Goal: Task Accomplishment & Management: Use online tool/utility

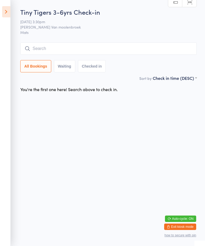
click at [108, 48] on input "search" at bounding box center [108, 49] width 177 height 12
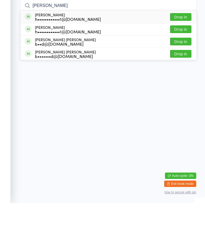
type input "[PERSON_NAME]"
click at [185, 56] on button "Drop in" at bounding box center [180, 60] width 21 height 8
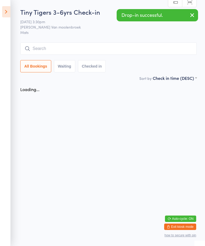
click at [111, 45] on input "search" at bounding box center [108, 49] width 177 height 12
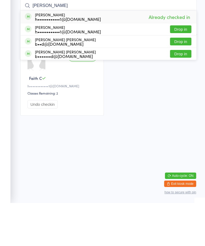
type input "[PERSON_NAME]"
click at [182, 68] on button "Drop in" at bounding box center [180, 72] width 21 height 8
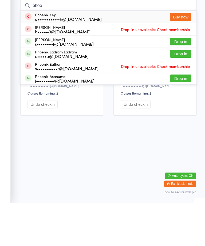
type input "phoe"
click at [184, 81] on button "Drop in" at bounding box center [180, 85] width 21 height 8
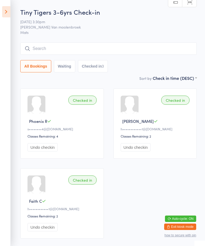
click at [113, 48] on input "search" at bounding box center [108, 49] width 177 height 12
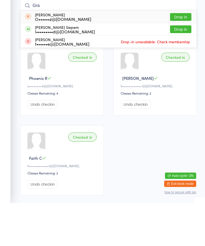
type input "Gra"
click at [184, 68] on button "Drop in" at bounding box center [180, 72] width 21 height 8
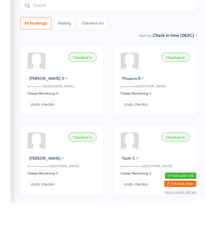
click at [81, 43] on input "search" at bounding box center [108, 49] width 177 height 12
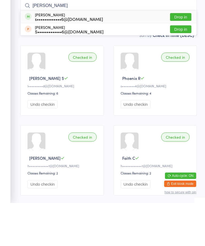
type input "[PERSON_NAME]"
click at [96, 54] on div "[PERSON_NAME] s•••••••••••••6@[DOMAIN_NAME] Drop in" at bounding box center [109, 60] width 176 height 12
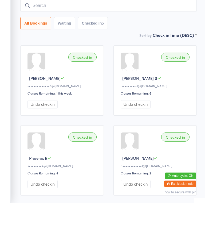
click at [75, 43] on input "search" at bounding box center [108, 49] width 177 height 12
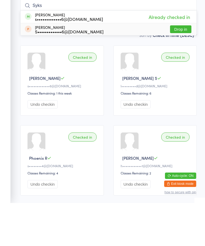
type input "Syks"
click at [78, 73] on div "S•••••••••••••6@[DOMAIN_NAME]" at bounding box center [69, 75] width 69 height 4
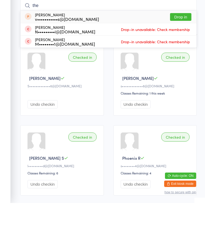
type input "the"
click at [181, 56] on button "Drop in" at bounding box center [180, 60] width 21 height 8
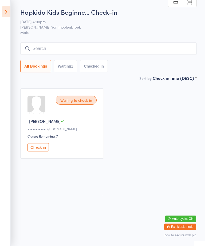
click at [7, 10] on icon at bounding box center [6, 11] width 8 height 11
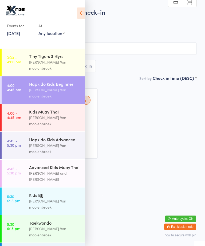
click at [47, 109] on div "Kids Muay Thai" at bounding box center [55, 112] width 52 height 6
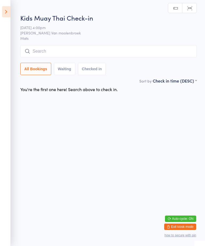
click at [97, 46] on input "search" at bounding box center [108, 51] width 177 height 12
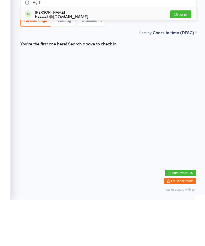
type input "Ayd"
click at [183, 56] on button "Drop in" at bounding box center [180, 60] width 21 height 8
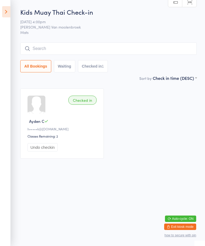
click at [125, 45] on input "search" at bounding box center [108, 49] width 177 height 12
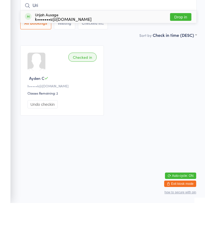
type input "Uri"
click at [186, 56] on button "Drop in" at bounding box center [180, 60] width 21 height 8
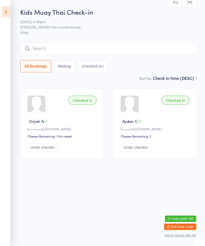
click at [131, 41] on div "Kids Muay Thai Check-in [DATE] 4:00pm [PERSON_NAME] Van moolenbroek Mats Manual…" at bounding box center [108, 41] width 177 height 68
click at [77, 49] on input "search" at bounding box center [108, 49] width 177 height 12
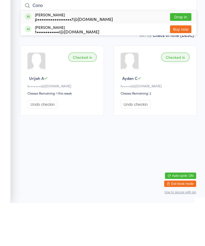
type input "Cono"
click at [72, 60] on div "p••••••••••••••••••7@[DOMAIN_NAME]" at bounding box center [74, 62] width 78 height 4
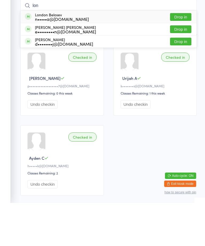
click at [70, 43] on input "lon" at bounding box center [108, 49] width 177 height 12
type input "lon"
click at [87, 54] on div "London Belosev n•••••a@[DOMAIN_NAME] Drop in" at bounding box center [109, 60] width 176 height 12
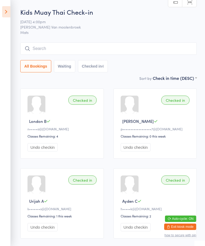
click at [8, 9] on icon at bounding box center [6, 11] width 8 height 11
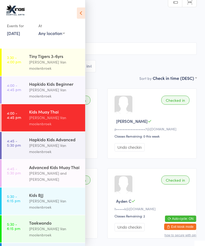
click at [28, 78] on link "4:00 - 4:45 pm Hapkido Kids Beginner [PERSON_NAME] Van moolenbroek" at bounding box center [44, 90] width 84 height 27
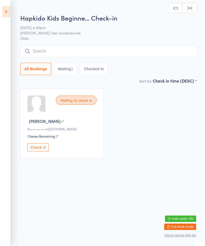
click at [40, 48] on input "search" at bounding box center [108, 51] width 177 height 12
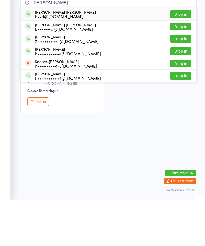
type input "[PERSON_NAME]"
click at [37, 60] on div "b••d@[DOMAIN_NAME]" at bounding box center [65, 62] width 61 height 4
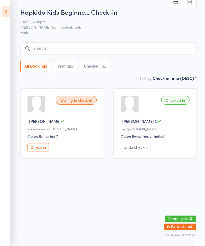
click at [8, 13] on icon at bounding box center [6, 11] width 8 height 11
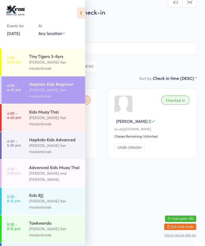
click at [33, 137] on div "Hapkido Kids Advanced" at bounding box center [55, 140] width 52 height 6
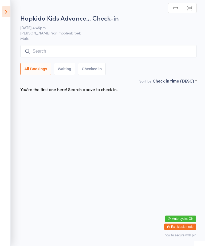
click at [58, 54] on input "search" at bounding box center [108, 51] width 177 height 12
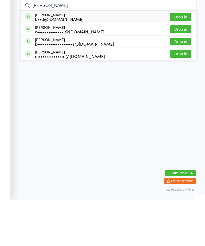
type input "[PERSON_NAME]"
click at [38, 63] on div "b••d@[DOMAIN_NAME]" at bounding box center [59, 65] width 49 height 4
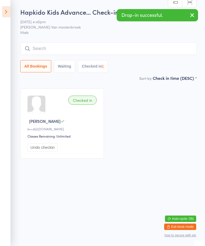
click at [42, 43] on input "search" at bounding box center [108, 49] width 177 height 12
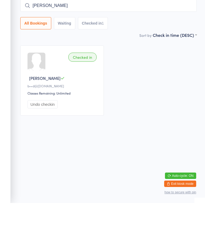
type input "JAD"
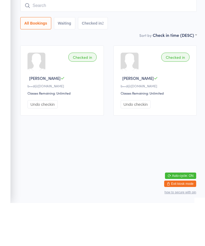
click at [61, 75] on div "Sort by Check in time (DESC) First name (ASC) First name (DESC) Last name (ASC)…" at bounding box center [108, 78] width 177 height 6
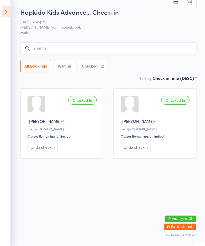
click at [8, 6] on icon at bounding box center [6, 11] width 8 height 11
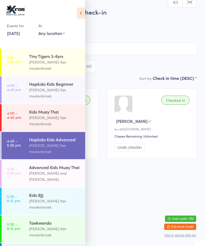
click at [54, 109] on div "Kids Muay Thai" at bounding box center [55, 112] width 52 height 6
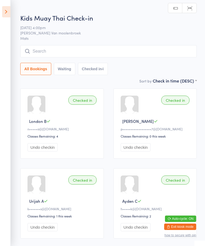
click at [98, 48] on input "search" at bounding box center [108, 51] width 177 height 12
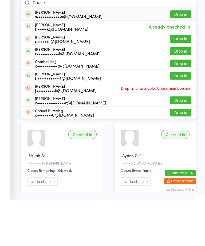
type input "Chace"
click at [184, 56] on button "Drop in" at bounding box center [180, 60] width 21 height 8
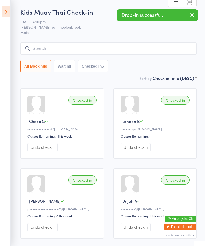
click at [9, 13] on icon at bounding box center [6, 11] width 8 height 11
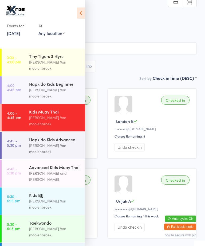
click at [11, 139] on time "4:45 - 5:30 pm" at bounding box center [14, 143] width 14 height 9
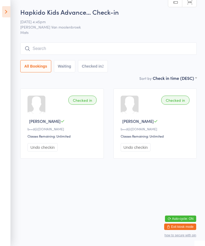
click at [167, 46] on input "search" at bounding box center [108, 49] width 177 height 12
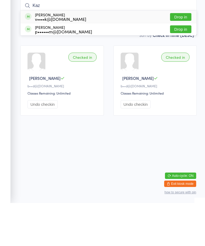
type input "Kaz"
click at [183, 56] on button "Drop in" at bounding box center [180, 60] width 21 height 8
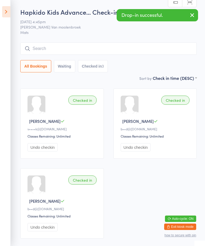
click at [6, 8] on icon at bounding box center [6, 11] width 8 height 11
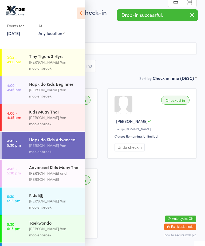
click at [27, 188] on link "5:30 - 6:15 pm Kids [PERSON_NAME]" at bounding box center [44, 201] width 84 height 27
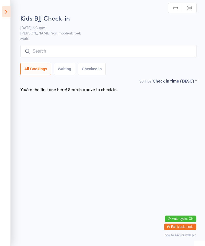
click at [167, 48] on input "search" at bounding box center [108, 51] width 177 height 12
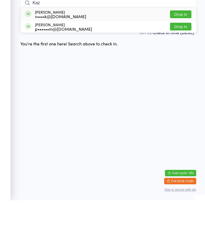
type input "Kaz"
click at [183, 68] on button "Drop in" at bounding box center [180, 72] width 21 height 8
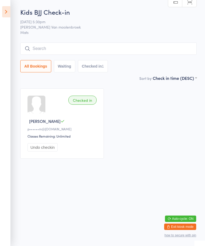
click at [174, 48] on input "search" at bounding box center [108, 49] width 177 height 12
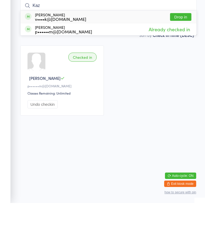
type input "Kaz"
click at [188, 54] on div "[PERSON_NAME] v••••k@[DOMAIN_NAME] Drop in" at bounding box center [109, 60] width 176 height 12
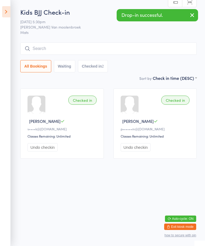
click at [7, 10] on icon at bounding box center [6, 11] width 8 height 11
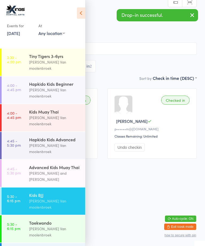
click at [60, 57] on div "Tiny Tigers 3-6yrs" at bounding box center [55, 56] width 52 height 6
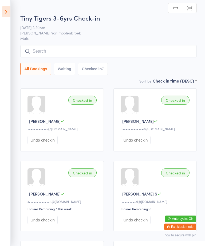
click at [10, 14] on icon at bounding box center [6, 11] width 8 height 11
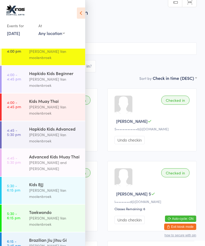
scroll to position [10, 0]
click at [40, 238] on div "Brazilian Jiu Jitsu Gi" at bounding box center [55, 241] width 52 height 6
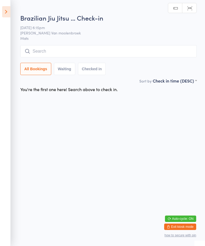
click at [7, 10] on icon at bounding box center [6, 11] width 8 height 11
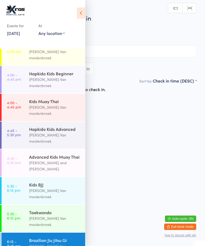
click at [27, 150] on link "4:45 - 5:30 pm Advanced Kids Muay Thai [PERSON_NAME] and [PERSON_NAME]" at bounding box center [44, 163] width 84 height 27
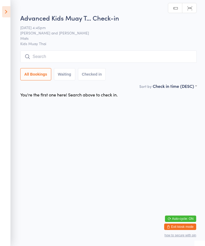
click at [8, 14] on icon at bounding box center [6, 11] width 8 height 11
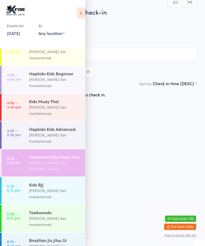
click at [39, 126] on div "Hapkido Kids Advanced" at bounding box center [55, 129] width 52 height 6
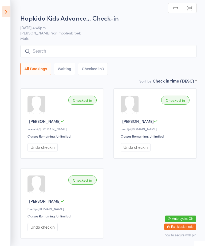
click at [66, 30] on span "[DATE] 4:45pm" at bounding box center [104, 27] width 169 height 5
click at [62, 43] on div "Hapkido Kids Advance… Check-in [DATE] 4:45pm [PERSON_NAME] Van moolenbroek Mats…" at bounding box center [108, 45] width 177 height 64
click at [87, 53] on input "search" at bounding box center [108, 51] width 177 height 12
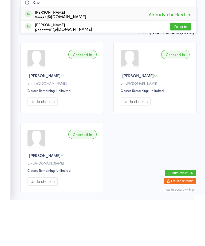
type input "Kaz"
click at [188, 68] on button "Drop in" at bounding box center [180, 72] width 21 height 8
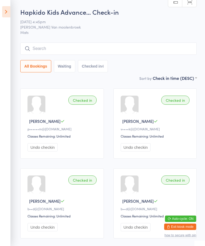
click at [127, 53] on input "search" at bounding box center [108, 49] width 177 height 12
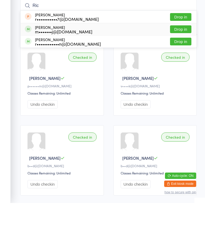
type input "Ric"
click at [86, 66] on div "[PERSON_NAME] m•••••••j@[DOMAIN_NAME] Drop in" at bounding box center [109, 72] width 176 height 12
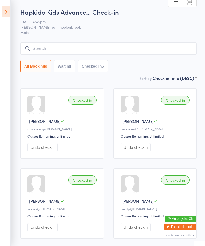
click at [40, 50] on input "search" at bounding box center [108, 49] width 177 height 12
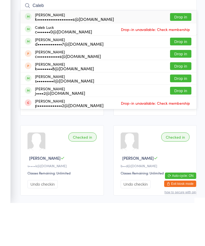
type input "Caleb"
click at [185, 56] on button "Drop in" at bounding box center [180, 60] width 21 height 8
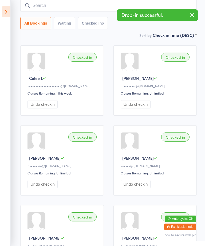
click at [9, 6] on icon at bounding box center [6, 11] width 8 height 11
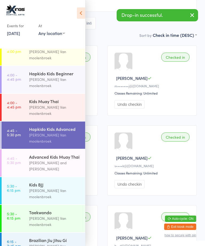
click at [48, 94] on div "Kids Muay Thai [PERSON_NAME]" at bounding box center [57, 107] width 56 height 27
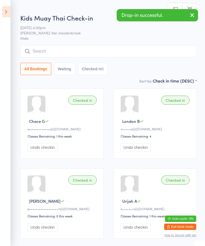
click at [85, 42] on div "Kids Muay Thai Check-in [DATE] 4:00pm [PERSON_NAME] Van moolenbroek Mats Manual…" at bounding box center [108, 45] width 177 height 64
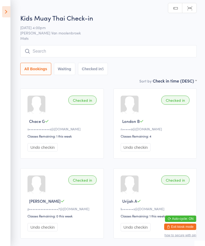
click at [87, 46] on input "search" at bounding box center [108, 51] width 177 height 12
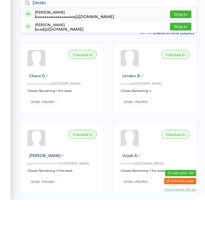
type input "Declan"
click at [184, 56] on button "Drop in" at bounding box center [180, 60] width 21 height 8
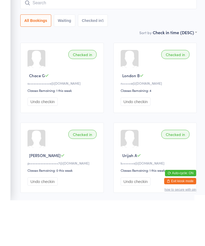
scroll to position [46, 0]
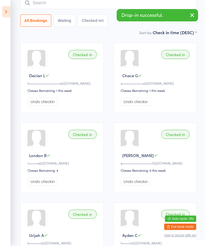
click at [100, 5] on input "search" at bounding box center [108, 3] width 177 height 12
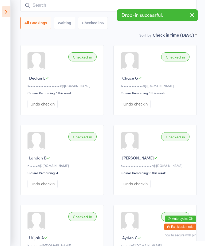
scroll to position [43, 0]
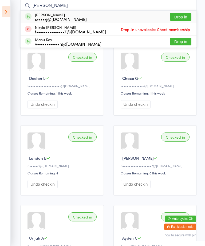
type input "[PERSON_NAME]"
click at [69, 14] on div "[PERSON_NAME] s•••••j@[DOMAIN_NAME]" at bounding box center [61, 17] width 52 height 9
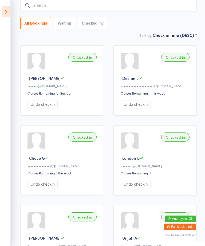
click at [4, 11] on icon at bounding box center [6, 11] width 8 height 11
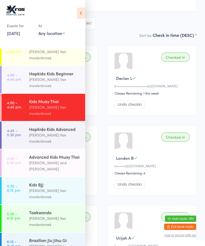
click at [11, 156] on time "4:45 - 5:30 pm" at bounding box center [14, 160] width 14 height 9
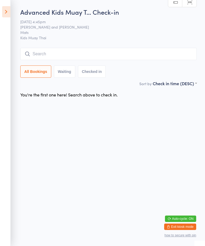
click at [7, 3] on aside "Events for [DATE] [DATE] [DATE] Sun Mon Tue Wed Thu Fri Sat 40 28 29 30 01 02 0…" at bounding box center [5, 123] width 11 height 246
click at [9, 8] on icon at bounding box center [6, 11] width 8 height 11
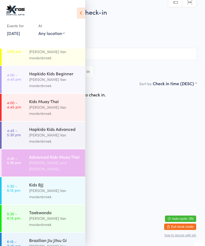
click at [61, 122] on div "Hapkido Kids Advanced [PERSON_NAME] Van moolenbroek" at bounding box center [57, 135] width 56 height 27
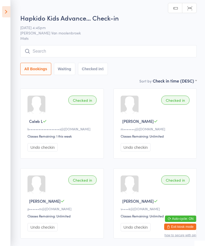
click at [98, 46] on input "search" at bounding box center [108, 51] width 177 height 12
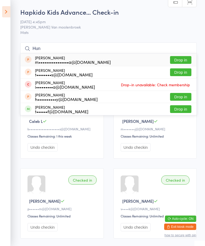
type input "Hun"
click at [181, 106] on button "Drop in" at bounding box center [180, 109] width 21 height 8
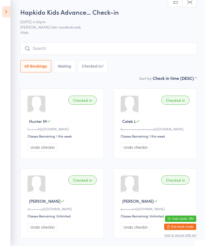
click at [6, 12] on icon at bounding box center [6, 11] width 8 height 11
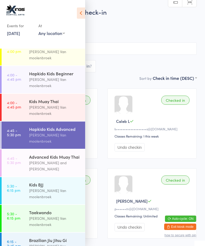
click at [70, 160] on div "[PERSON_NAME] and [PERSON_NAME]" at bounding box center [55, 166] width 52 height 12
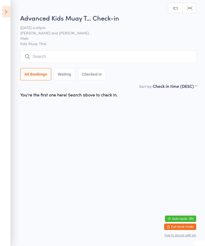
click at [95, 55] on input "search" at bounding box center [108, 57] width 177 height 12
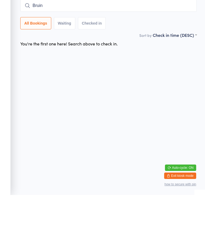
type input "Bruin"
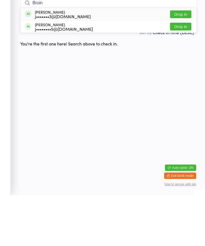
click at [185, 62] on button "Drop in" at bounding box center [180, 66] width 21 height 8
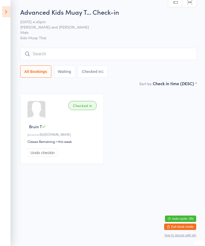
click at [173, 54] on input "search" at bounding box center [108, 54] width 177 height 12
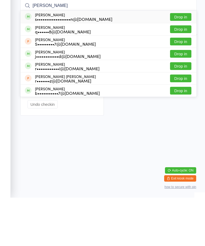
type input "[PERSON_NAME]"
click at [183, 62] on button "Drop in" at bounding box center [180, 66] width 21 height 8
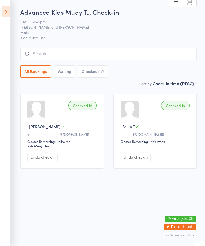
click at [124, 55] on input "search" at bounding box center [108, 54] width 177 height 12
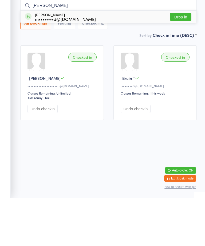
type input "[PERSON_NAME]"
click at [185, 62] on button "Drop in" at bounding box center [180, 66] width 21 height 8
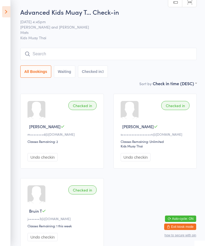
click at [73, 52] on input "search" at bounding box center [108, 54] width 177 height 12
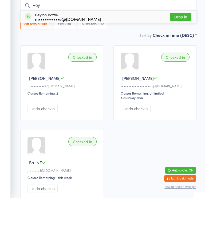
type input "Pey"
click at [181, 62] on button "Drop in" at bounding box center [180, 66] width 21 height 8
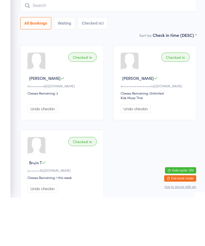
scroll to position [48, 0]
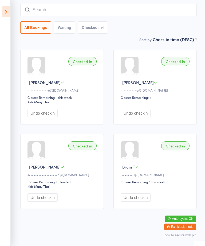
click at [186, 4] on input "search" at bounding box center [108, 10] width 177 height 12
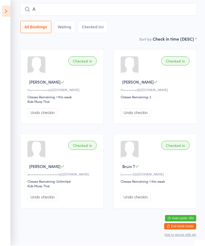
click at [80, 156] on div "Checked in [PERSON_NAME] O s••••••••••••••••••n@[DOMAIN_NAME] Classes Remaining…" at bounding box center [62, 171] width 84 height 75
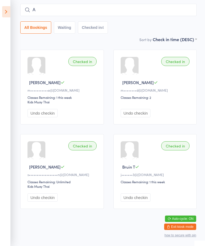
click at [63, 184] on div "Classes Remaining: Unlimited" at bounding box center [63, 182] width 71 height 5
click at [97, 6] on input "A" at bounding box center [108, 10] width 177 height 12
type input "[PERSON_NAME]"
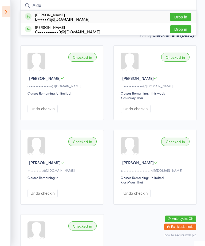
type input "Aide"
click at [187, 15] on button "Drop in" at bounding box center [180, 17] width 21 height 8
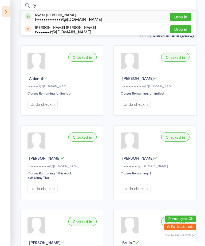
type input "r"
type input "Skylar"
click at [47, 14] on div "[PERSON_NAME] m•••••••••••••5@[DOMAIN_NAME]" at bounding box center [70, 17] width 70 height 9
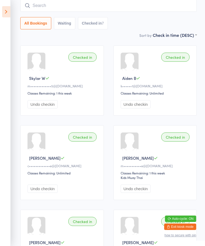
click at [129, 7] on input "search" at bounding box center [108, 5] width 177 height 12
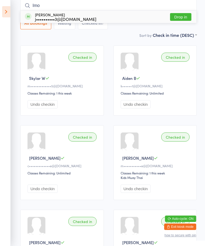
type input "Imo"
click at [74, 19] on div "j••••••••••3@[DOMAIN_NAME]" at bounding box center [66, 19] width 62 height 4
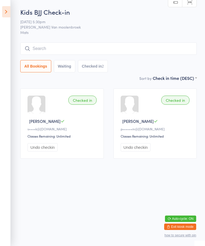
click at [3, 17] on icon at bounding box center [6, 11] width 8 height 11
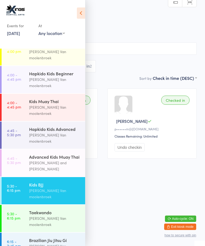
click at [52, 210] on div "Taekwondo" at bounding box center [55, 213] width 52 height 6
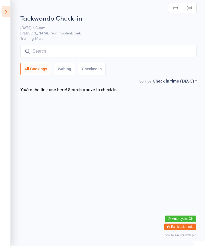
click at [84, 35] on span "[PERSON_NAME] Van moolenbroek" at bounding box center [104, 32] width 169 height 5
click at [86, 57] on input "search" at bounding box center [108, 51] width 177 height 12
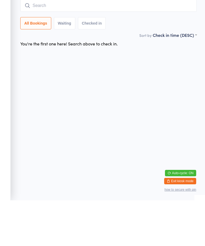
type input "."
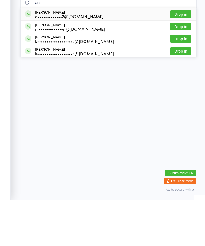
type input "Lac"
click at [181, 68] on button "Drop in" at bounding box center [180, 72] width 21 height 8
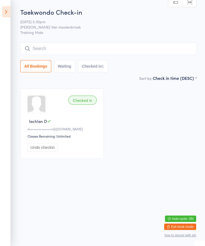
click at [10, 5] on aside "Events for [DATE] [DATE] [DATE] Sun Mon Tue Wed Thu Fri Sat 40 28 29 30 01 02 0…" at bounding box center [5, 123] width 11 height 246
click at [7, 12] on icon at bounding box center [6, 11] width 8 height 11
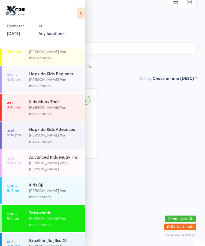
click at [63, 238] on div "Brazilian Jiu Jitsu Gi" at bounding box center [55, 241] width 52 height 6
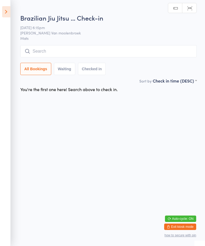
click at [72, 49] on input "search" at bounding box center [108, 51] width 177 height 12
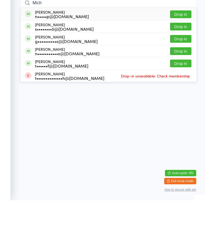
type input "Mich"
click at [184, 81] on button "Drop in" at bounding box center [180, 85] width 21 height 8
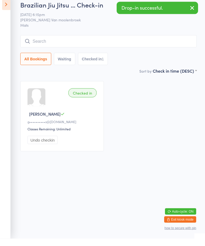
click at [7, 6] on icon at bounding box center [6, 11] width 8 height 11
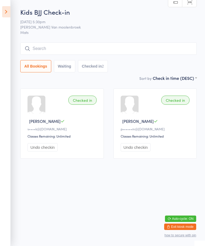
click at [6, 10] on icon at bounding box center [6, 11] width 8 height 11
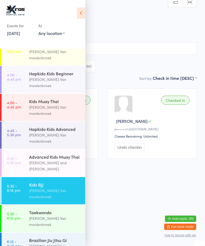
click at [47, 182] on div "Kids BJJ" at bounding box center [55, 185] width 52 height 6
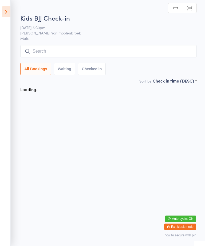
click at [74, 51] on input "search" at bounding box center [108, 51] width 177 height 12
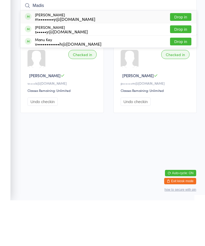
type input "Madis"
click at [181, 59] on button "Drop in" at bounding box center [180, 63] width 21 height 8
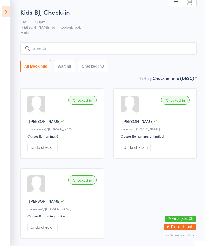
click at [88, 46] on input "search" at bounding box center [108, 49] width 177 height 12
click at [6, 7] on icon at bounding box center [6, 11] width 8 height 11
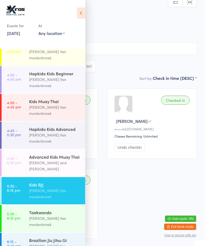
click at [61, 210] on div "Taekwondo" at bounding box center [55, 213] width 52 height 6
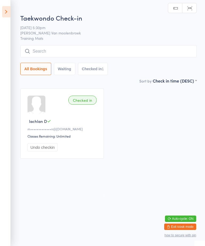
click at [73, 51] on input "search" at bounding box center [108, 51] width 177 height 12
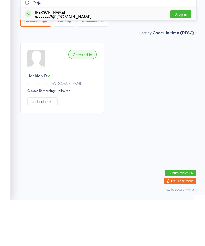
type input "Dejai"
click at [186, 56] on button "Drop in" at bounding box center [180, 60] width 21 height 8
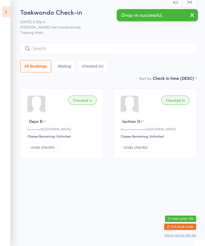
click at [158, 38] on div "Taekwondo Check-in [DATE] 5:30pm [PERSON_NAME] Van moolenbroek Training Mats Ma…" at bounding box center [108, 41] width 177 height 68
click at [156, 54] on input "search" at bounding box center [108, 49] width 177 height 12
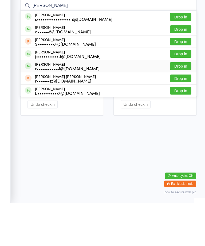
type input "[PERSON_NAME]"
click at [155, 103] on div "[PERSON_NAME] r••••••••••••i@[DOMAIN_NAME] Drop in" at bounding box center [109, 109] width 176 height 12
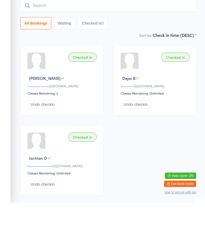
scroll to position [38, 0]
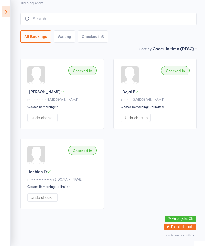
click at [9, 12] on icon at bounding box center [6, 11] width 8 height 11
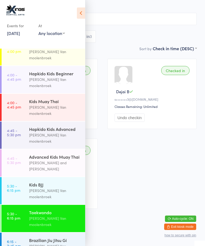
click at [54, 188] on div "[PERSON_NAME] Van moolenbroek" at bounding box center [55, 194] width 52 height 12
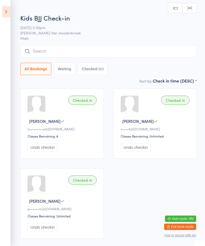
click at [37, 52] on input "search" at bounding box center [108, 51] width 177 height 12
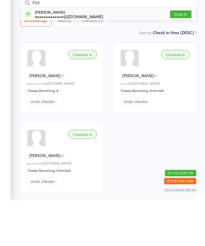
type input "Finl"
click at [180, 56] on button "Drop in" at bounding box center [180, 60] width 21 height 8
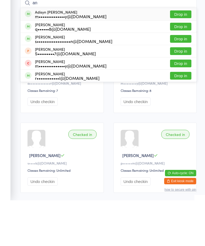
type input "a"
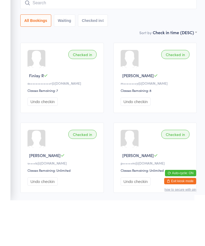
scroll to position [38, 0]
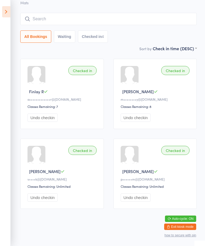
click at [153, 13] on input "search" at bounding box center [108, 19] width 177 height 12
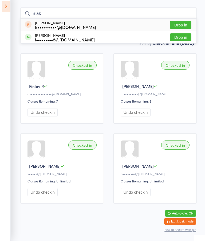
type input "Blak"
click at [110, 37] on div "[PERSON_NAME] i•••••••••8@[DOMAIN_NAME] Drop in" at bounding box center [109, 43] width 176 height 12
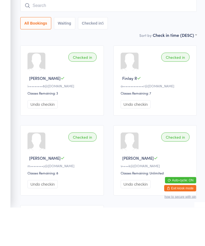
scroll to position [0, 0]
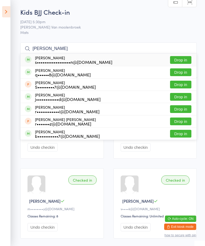
type input "[PERSON_NAME]"
click at [94, 112] on div "[PERSON_NAME] r••••••••••••i@[DOMAIN_NAME] Drop in" at bounding box center [109, 109] width 176 height 12
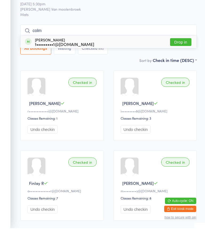
type input "colm"
click at [184, 54] on div "[PERSON_NAME] t•••••••••1@[DOMAIN_NAME] Drop in" at bounding box center [109, 60] width 176 height 12
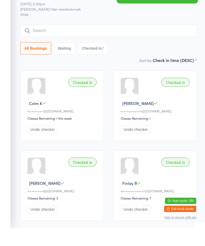
click at [123, 43] on input "search" at bounding box center [108, 49] width 177 height 12
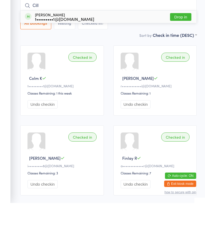
type input "Cill"
click at [178, 56] on button "Drop in" at bounding box center [180, 60] width 21 height 8
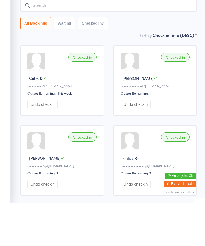
scroll to position [43, 0]
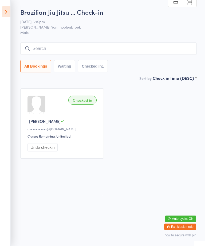
click at [155, 55] on input "search" at bounding box center [108, 49] width 177 height 12
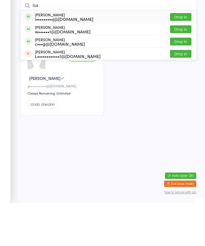
type input "Isa"
click at [94, 54] on div "[DEMOGRAPHIC_DATA][PERSON_NAME] i•••••••••j@[DOMAIN_NAME] Drop in" at bounding box center [109, 60] width 176 height 12
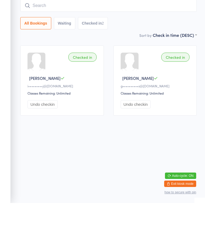
click at [128, 152] on html "You have now entered Kiosk Mode. Members will be able to check themselves in us…" at bounding box center [102, 123] width 205 height 246
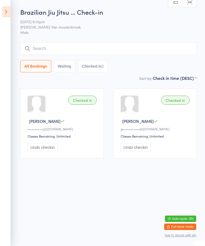
click at [110, 47] on input "search" at bounding box center [108, 49] width 177 height 12
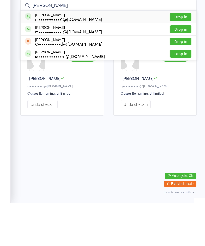
type input "[PERSON_NAME]"
click at [183, 68] on button "Drop in" at bounding box center [180, 72] width 21 height 8
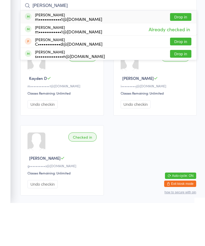
type input "[PERSON_NAME]"
click at [183, 81] on button "Drop in" at bounding box center [180, 85] width 21 height 8
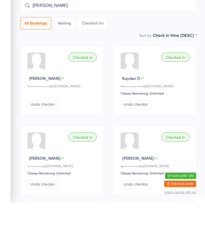
click at [75, 43] on input "[PERSON_NAME]" at bounding box center [108, 49] width 177 height 12
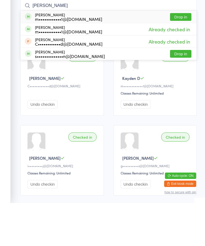
type input "[PERSON_NAME]"
click at [185, 56] on button "Drop in" at bounding box center [180, 60] width 21 height 8
